Goal: Task Accomplishment & Management: Use online tool/utility

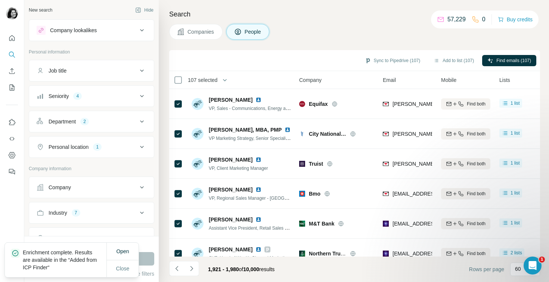
scroll to position [1625, 0]
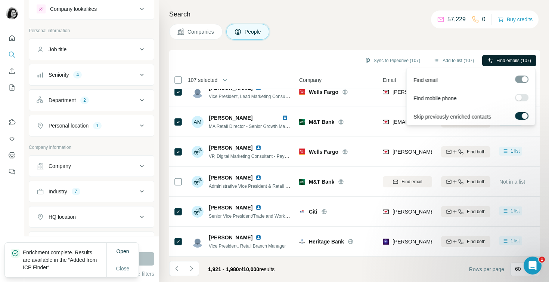
click at [512, 60] on span "Find emails (107)" at bounding box center [513, 60] width 35 height 7
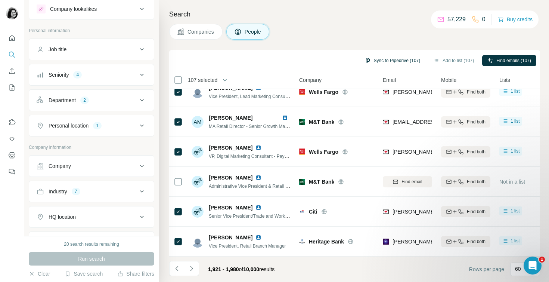
click at [388, 57] on button "Sync to Pipedrive (107)" at bounding box center [393, 60] width 66 height 11
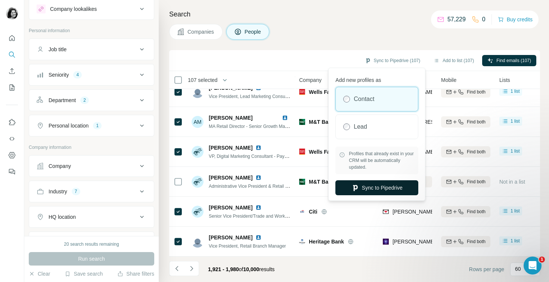
click at [360, 187] on button "Sync to Pipedrive" at bounding box center [376, 187] width 83 height 15
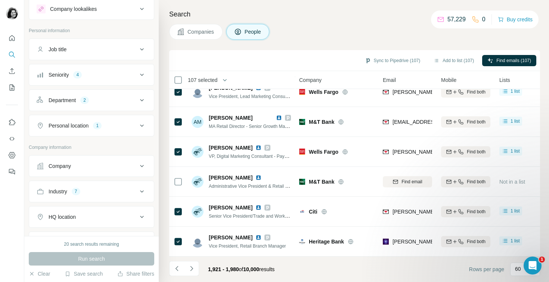
click at [212, 78] on span "107 selected" at bounding box center [202, 79] width 29 height 7
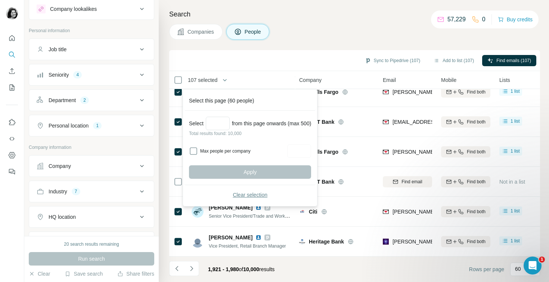
click at [224, 192] on button "Clear selection" at bounding box center [250, 194] width 122 height 13
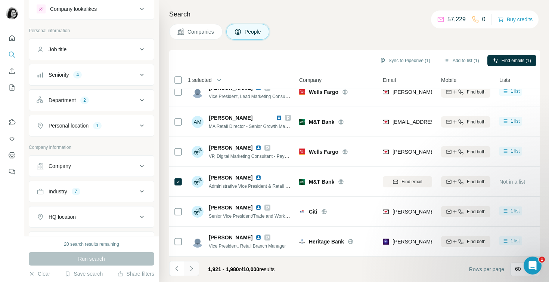
click at [191, 265] on icon "Navigate to next page" at bounding box center [191, 267] width 7 height 7
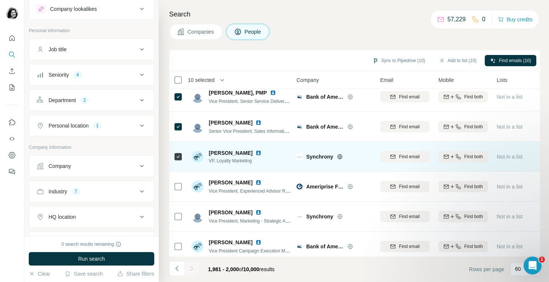
scroll to position [222, 3]
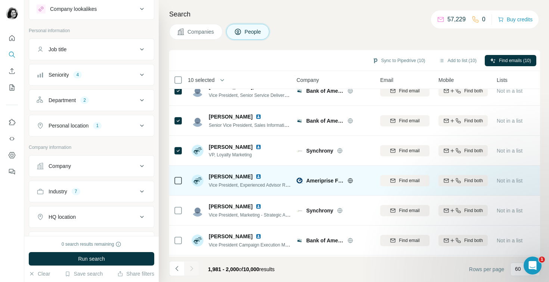
click at [178, 184] on icon at bounding box center [178, 180] width 9 height 9
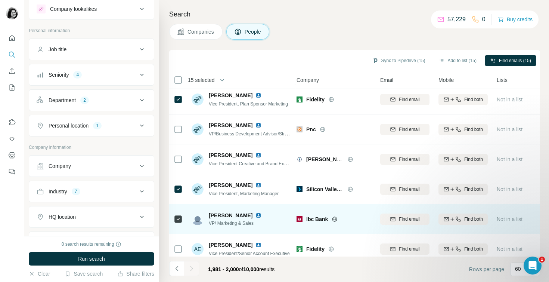
scroll to position [430, 3]
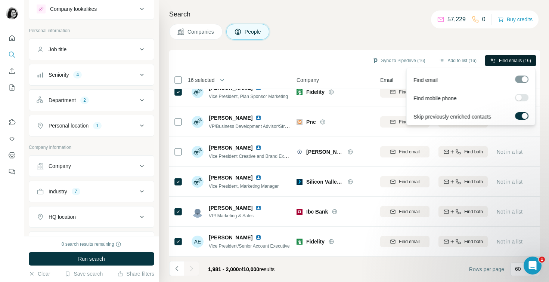
click at [500, 60] on span "Find emails (16)" at bounding box center [515, 60] width 32 height 7
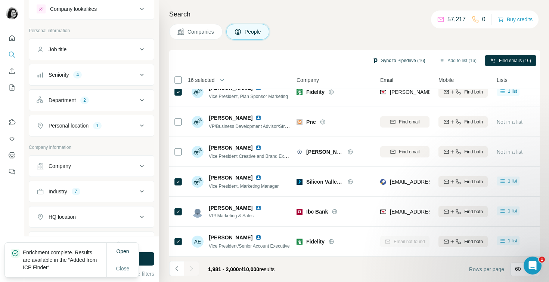
click at [393, 59] on button "Sync to Pipedrive (16)" at bounding box center [398, 60] width 63 height 11
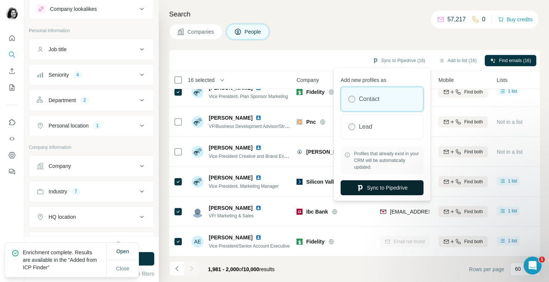
click at [381, 185] on button "Sync to Pipedrive" at bounding box center [382, 187] width 83 height 15
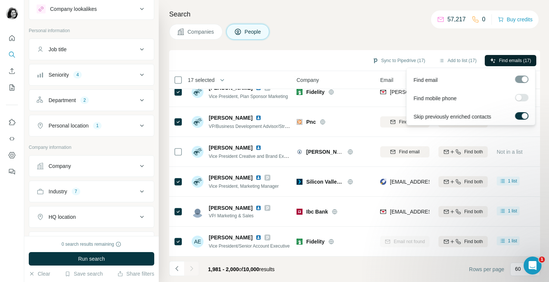
click at [514, 60] on span "Find emails (17)" at bounding box center [515, 60] width 32 height 7
